Goal: Complete application form

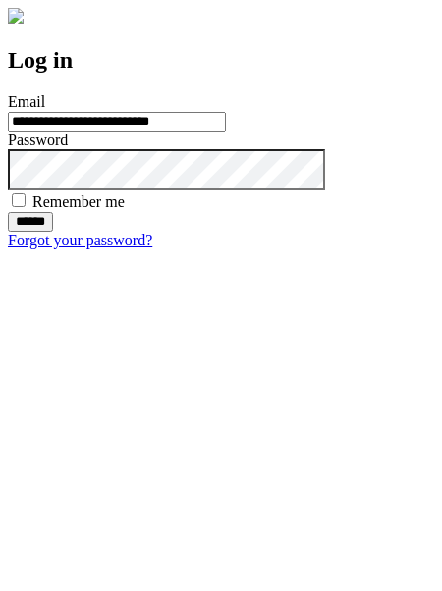
type input "**********"
click at [53, 232] on input "******" at bounding box center [30, 222] width 45 height 20
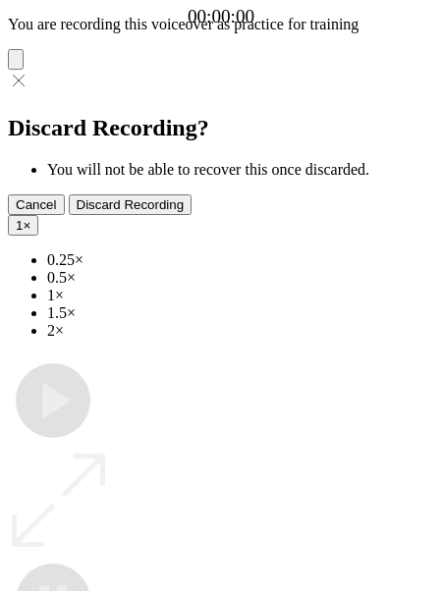
type input "**********"
